Goal: Task Accomplishment & Management: Use online tool/utility

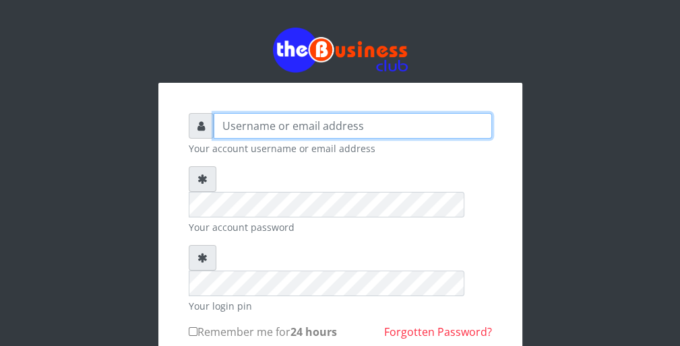
type input "wergbac8"
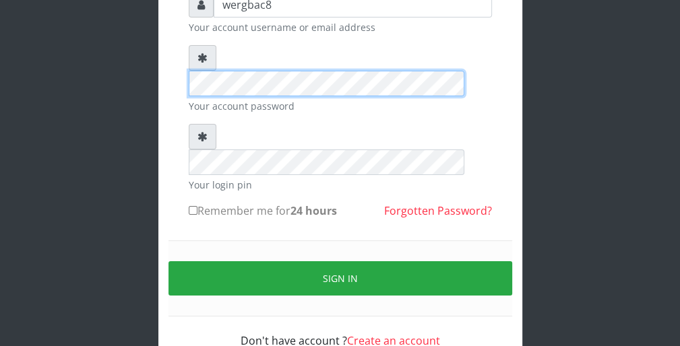
scroll to position [124, 0]
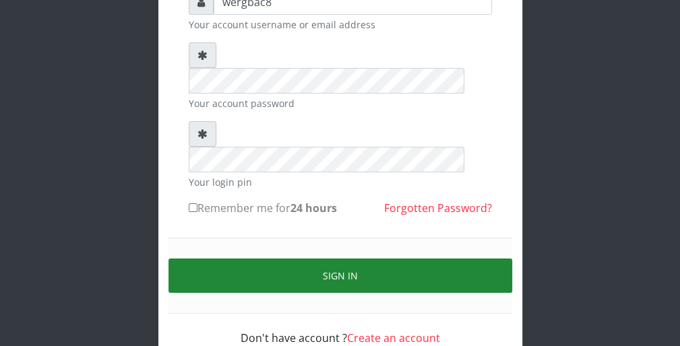
click at [450, 259] on button "Sign in" at bounding box center [340, 276] width 344 height 34
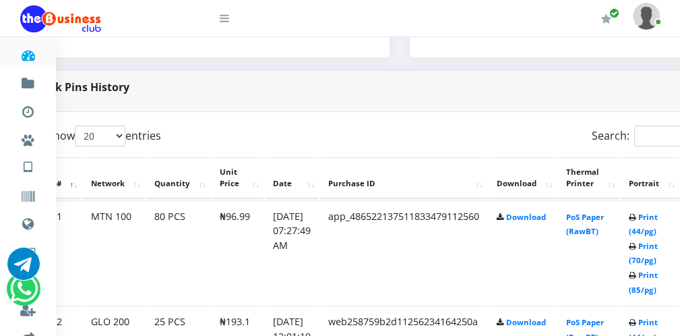
scroll to position [620, 54]
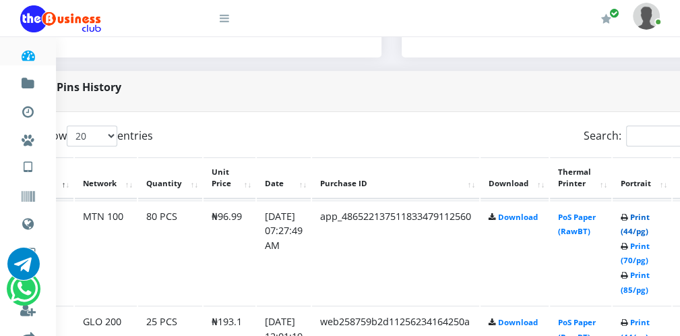
click at [650, 235] on link "Print (44/pg)" at bounding box center [635, 224] width 29 height 25
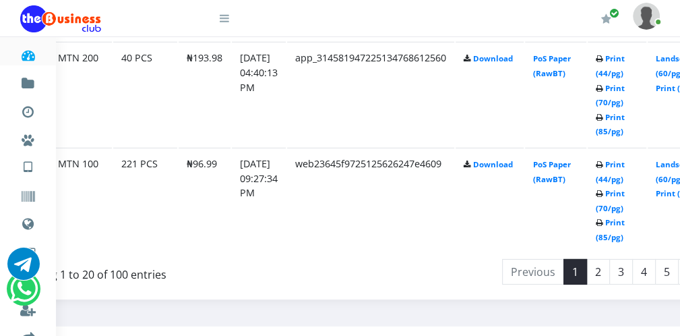
scroll to position [2666, 79]
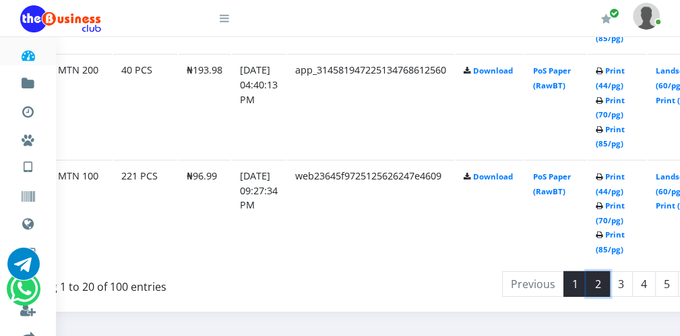
click at [610, 276] on link "2" at bounding box center [598, 284] width 24 height 26
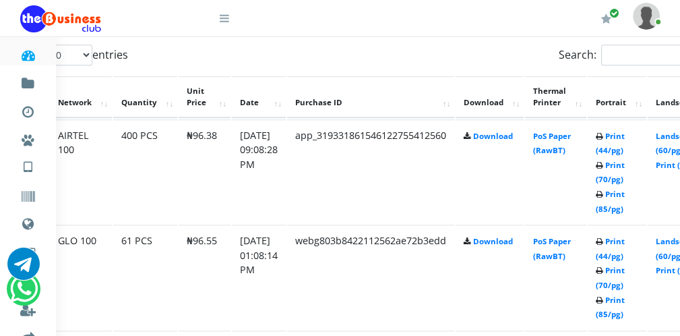
scroll to position [698, 79]
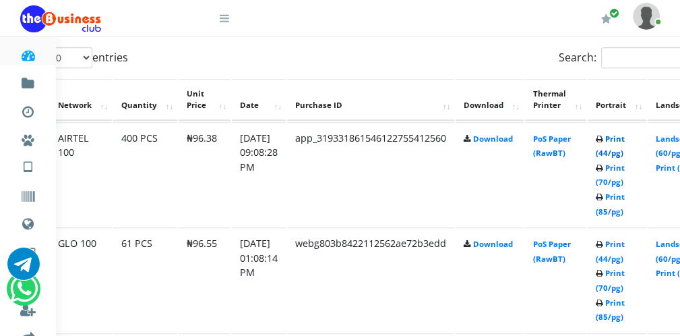
click at [620, 152] on link "Print (44/pg)" at bounding box center [610, 145] width 29 height 25
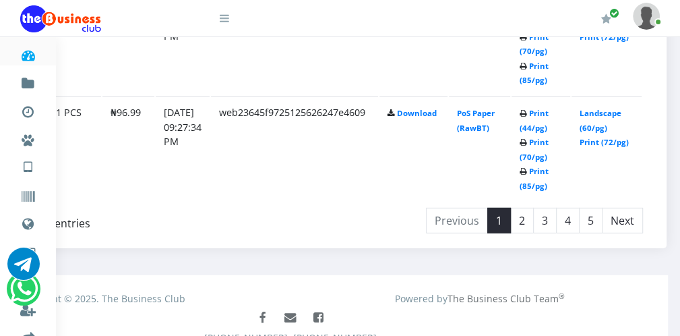
scroll to position [2747, 167]
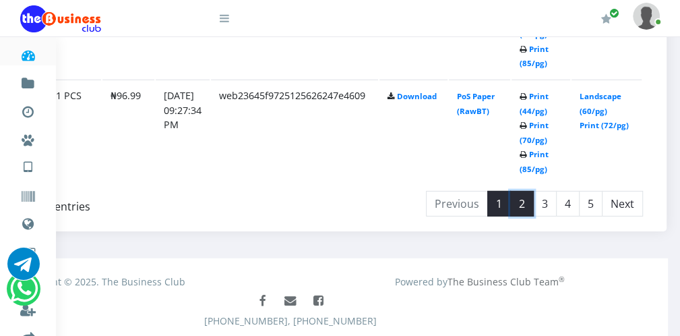
click at [524, 197] on link "2" at bounding box center [522, 204] width 24 height 26
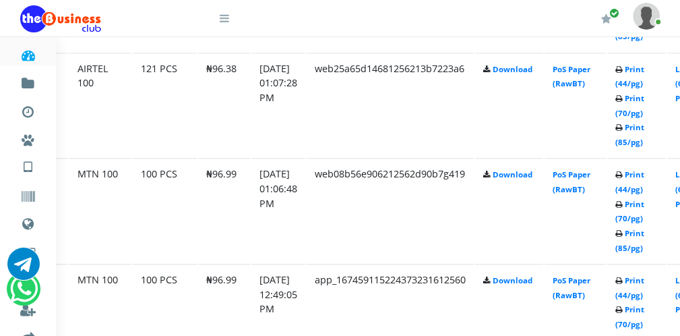
scroll to position [967, 59]
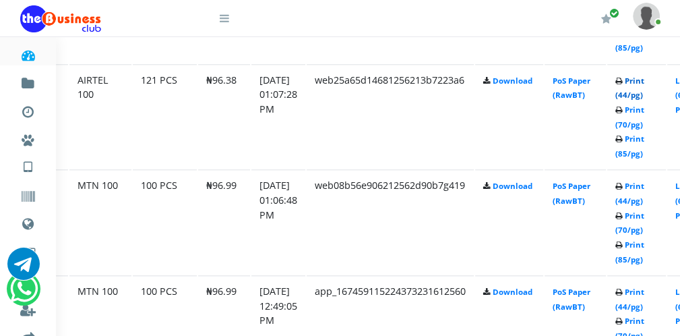
click at [635, 95] on link "Print (44/pg)" at bounding box center [629, 87] width 29 height 25
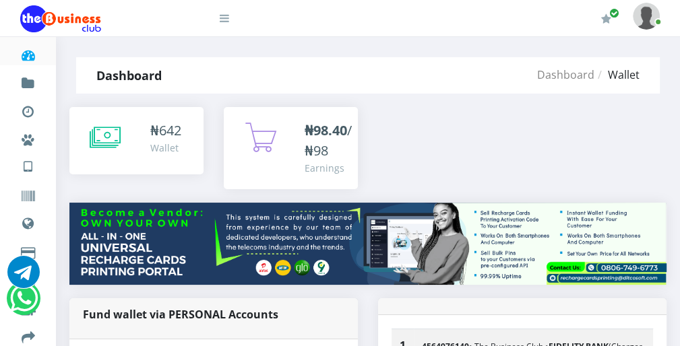
click at [154, 141] on div "Wallet" at bounding box center [165, 148] width 31 height 14
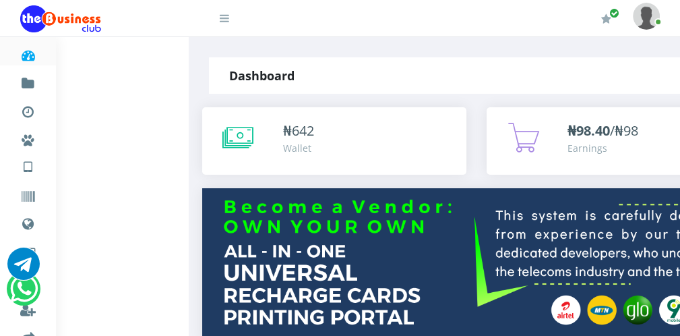
click at [248, 132] on icon at bounding box center [237, 138] width 31 height 34
